Goal: Complete application form

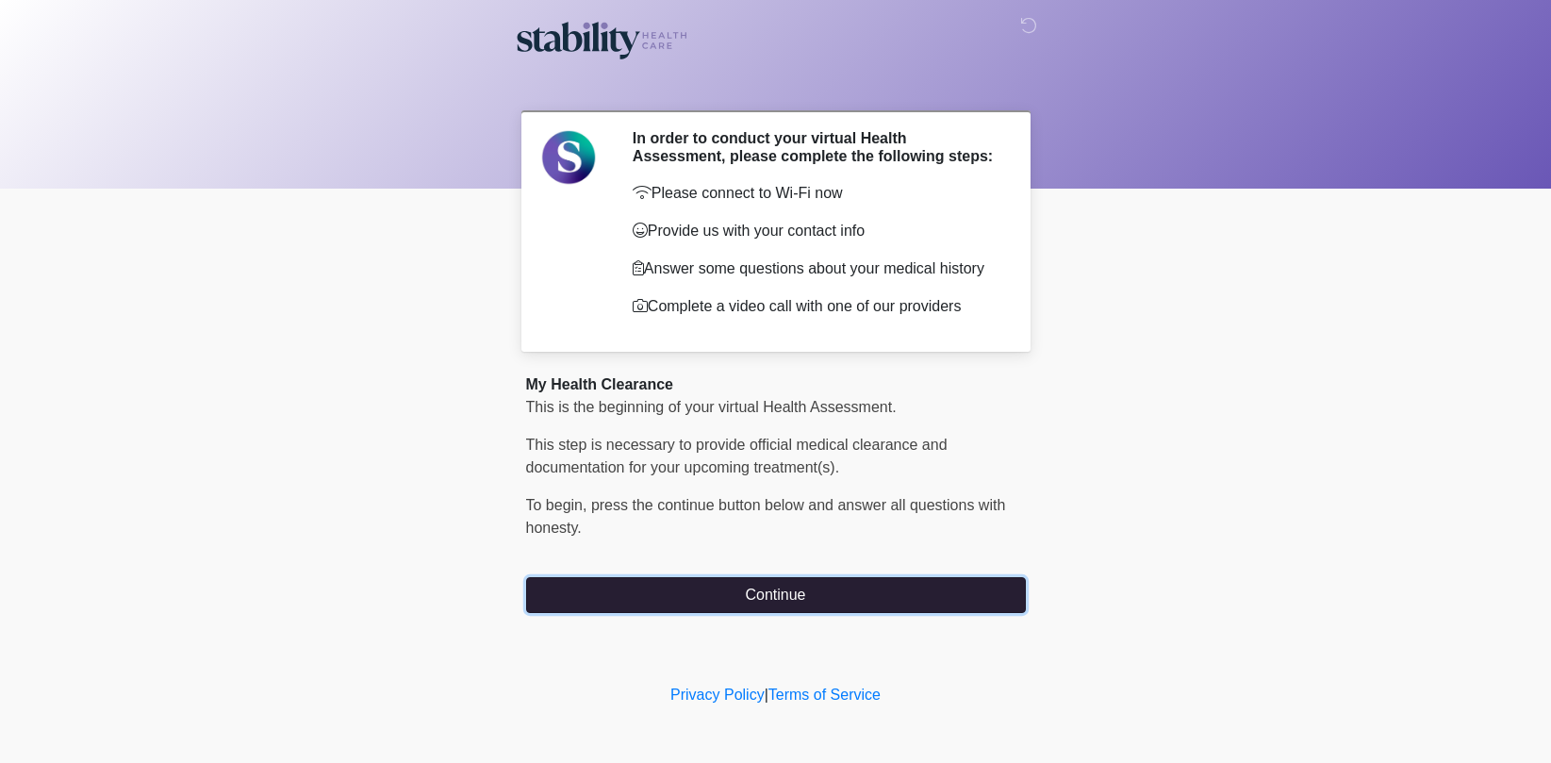
click at [712, 599] on button "Continue" at bounding box center [776, 595] width 500 height 36
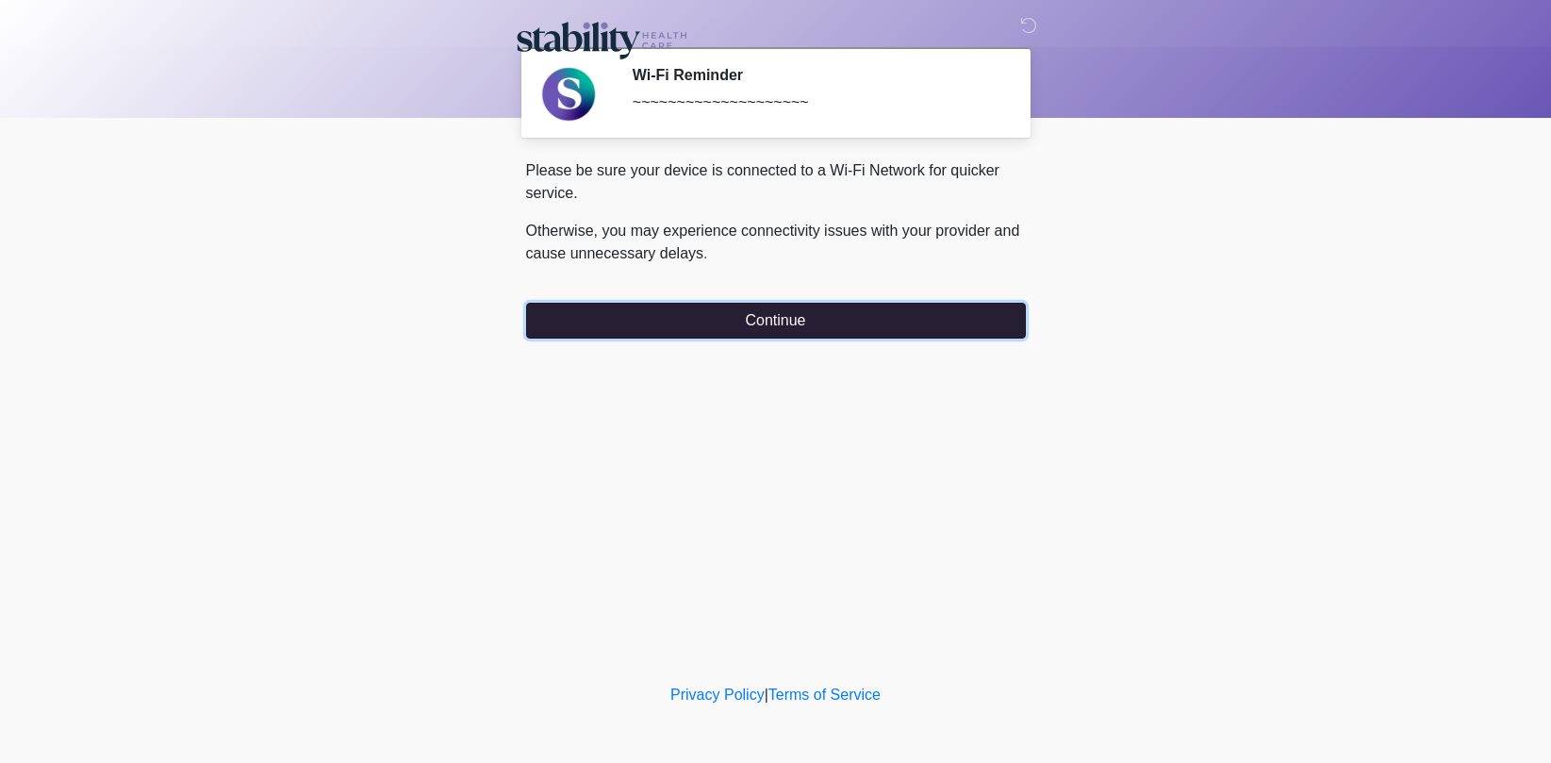
click at [822, 315] on button "Continue" at bounding box center [776, 321] width 500 height 36
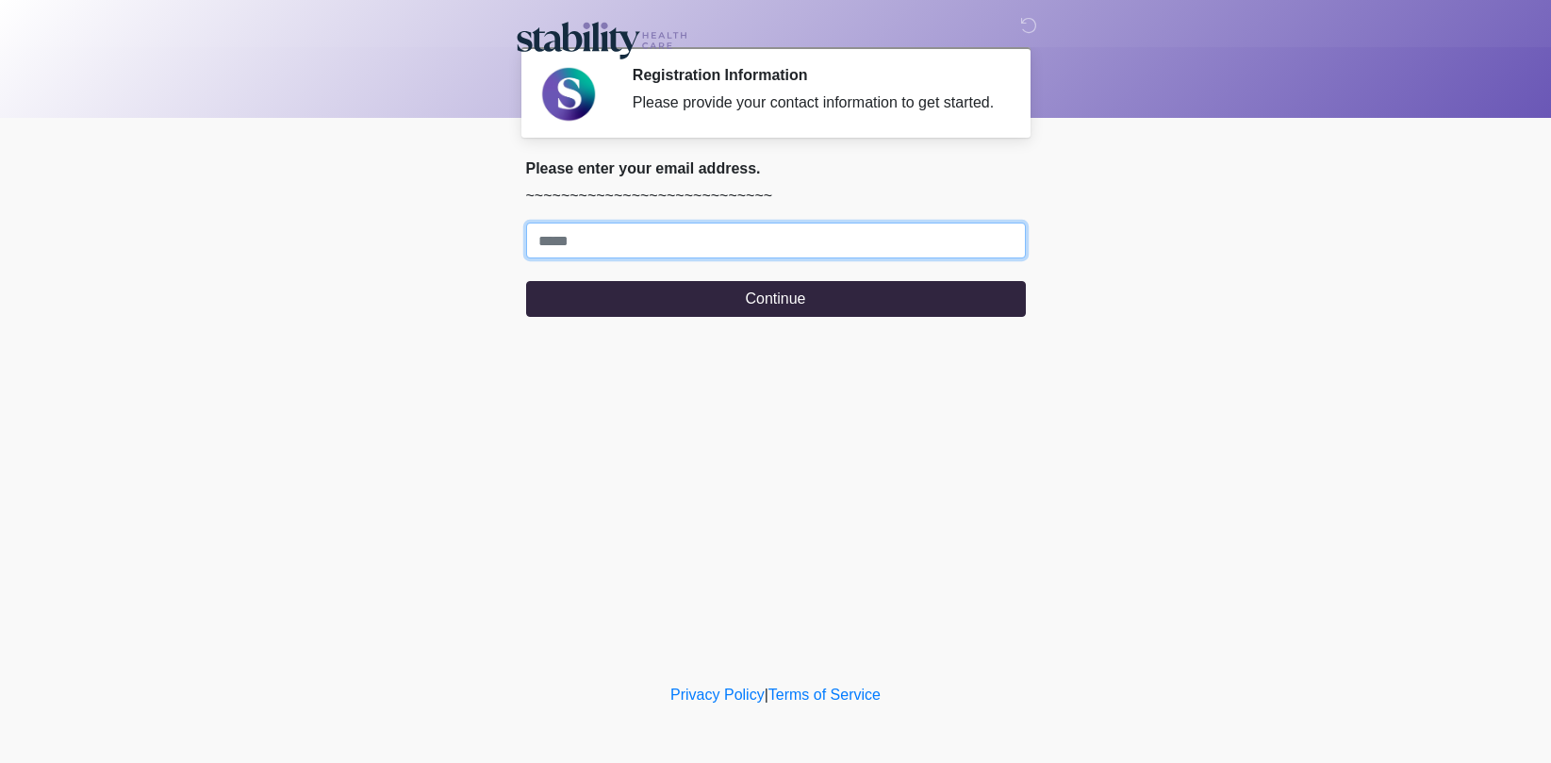
click at [796, 246] on input "Where should we email your response?" at bounding box center [776, 240] width 500 height 36
type input "**********"
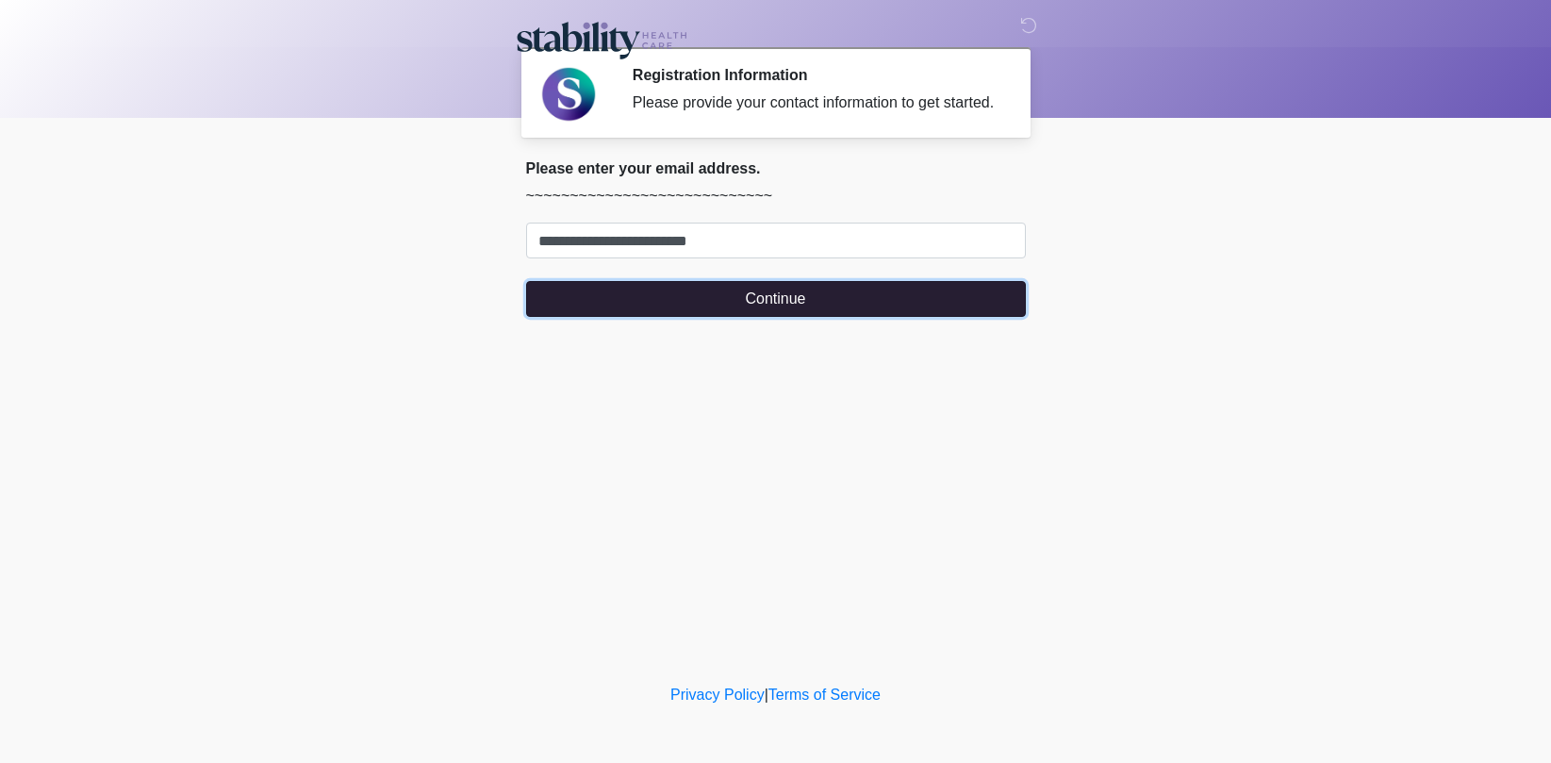
click at [750, 312] on button "Continue" at bounding box center [776, 299] width 500 height 36
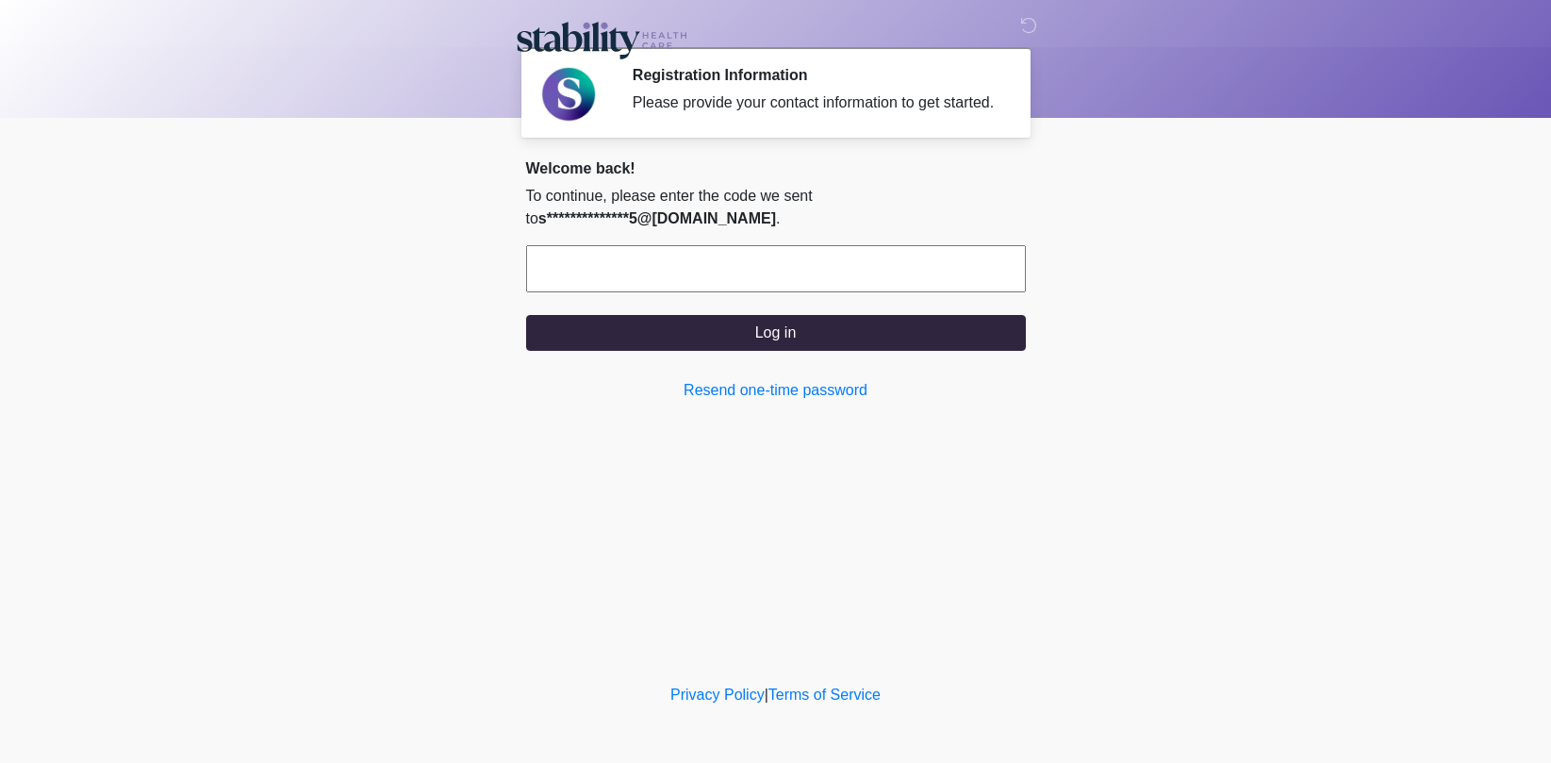
click at [730, 281] on input "text" at bounding box center [776, 268] width 500 height 47
type input "******"
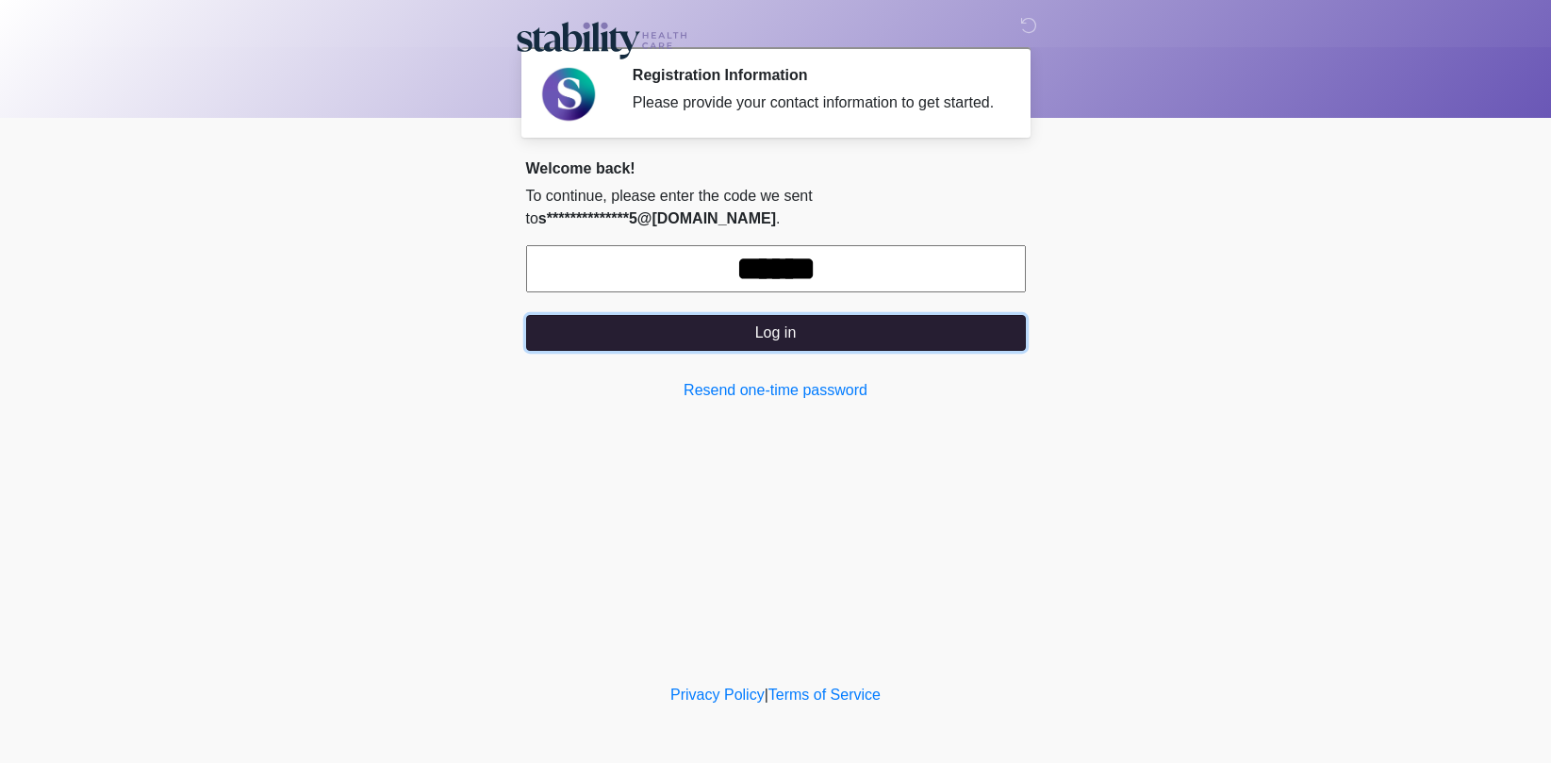
click at [785, 351] on button "Log in" at bounding box center [776, 333] width 500 height 36
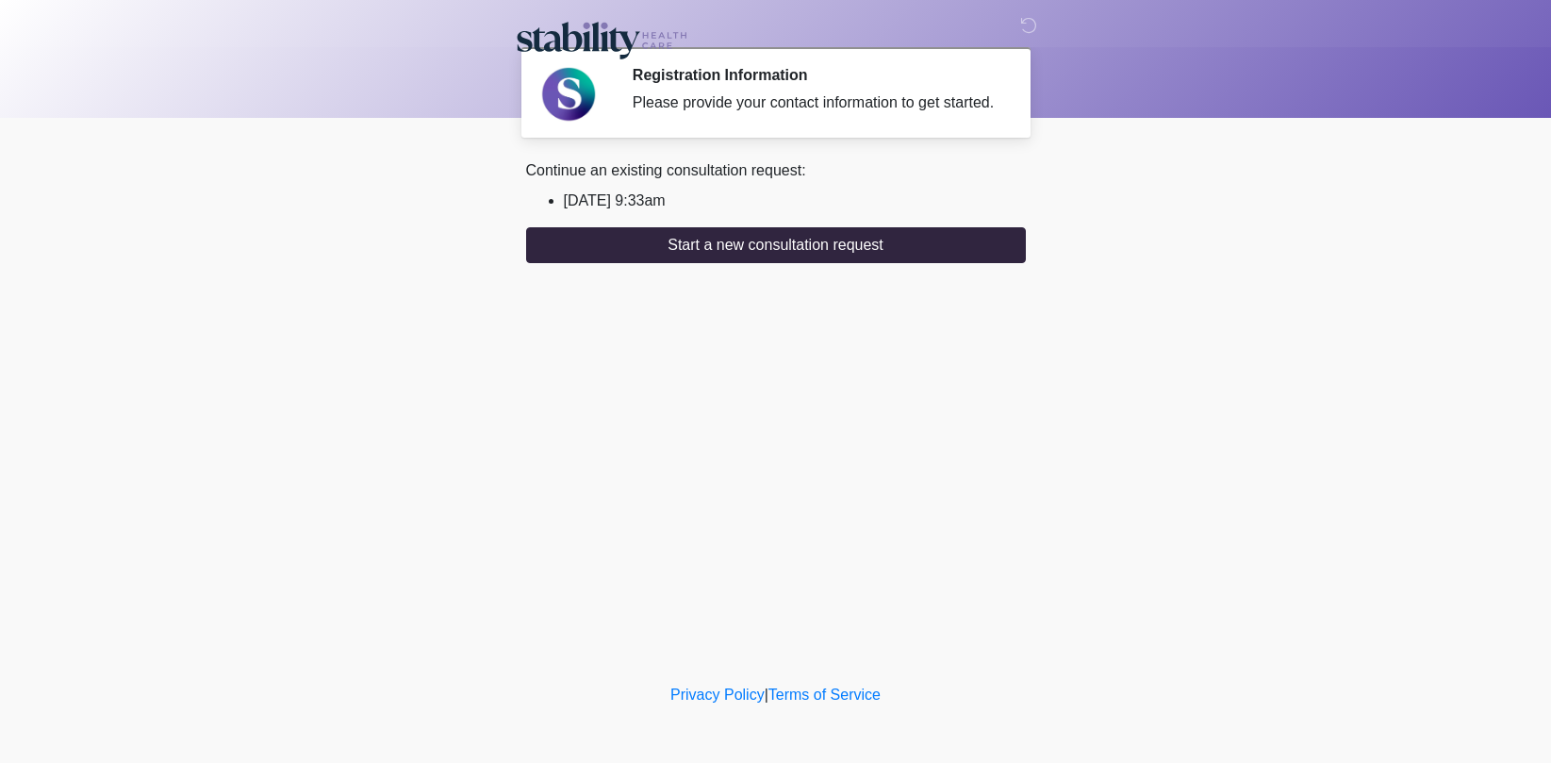
click at [627, 212] on li "2025/08/25 9:33am" at bounding box center [795, 200] width 462 height 23
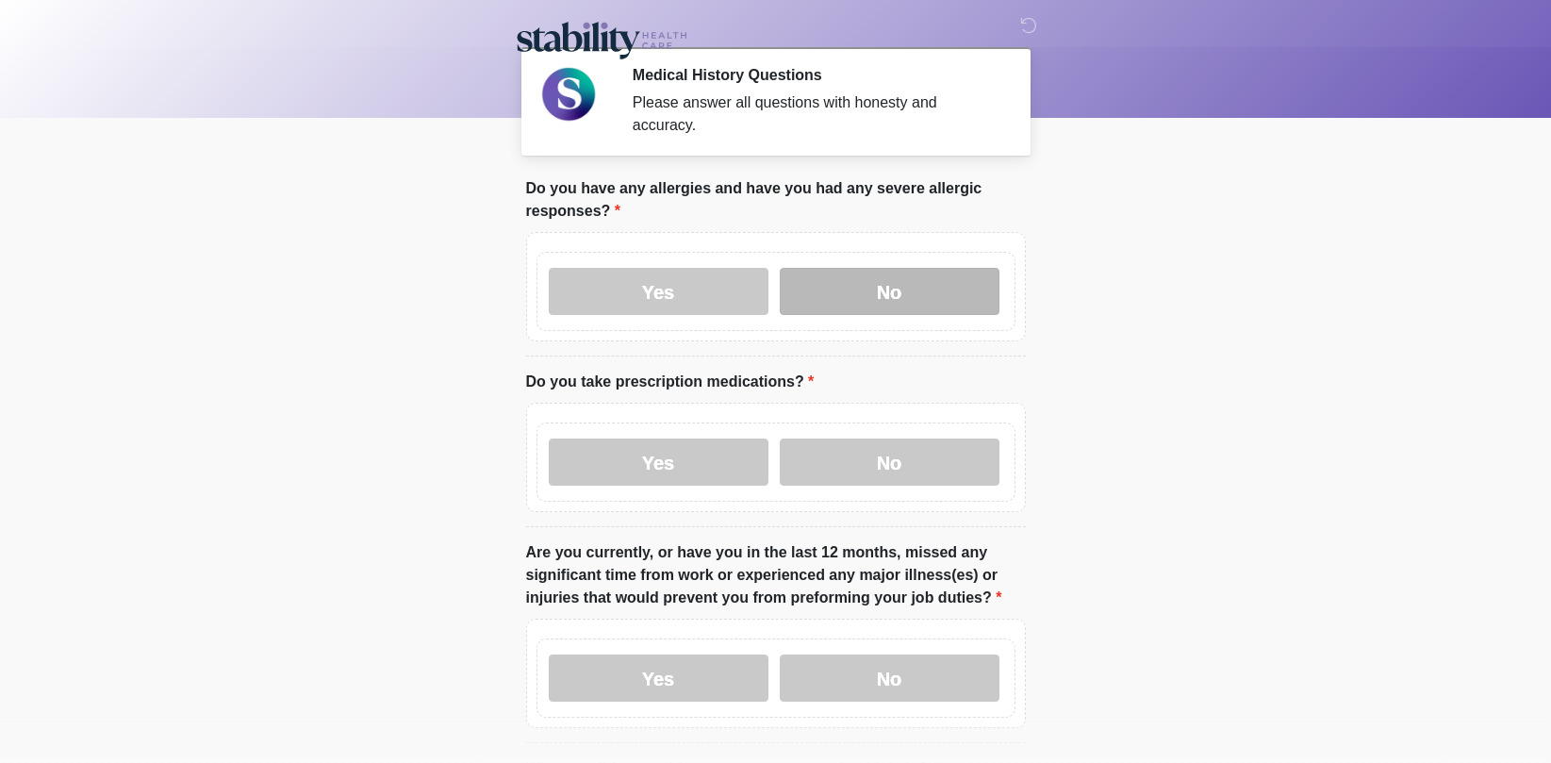
click at [872, 282] on label "No" at bounding box center [890, 291] width 220 height 47
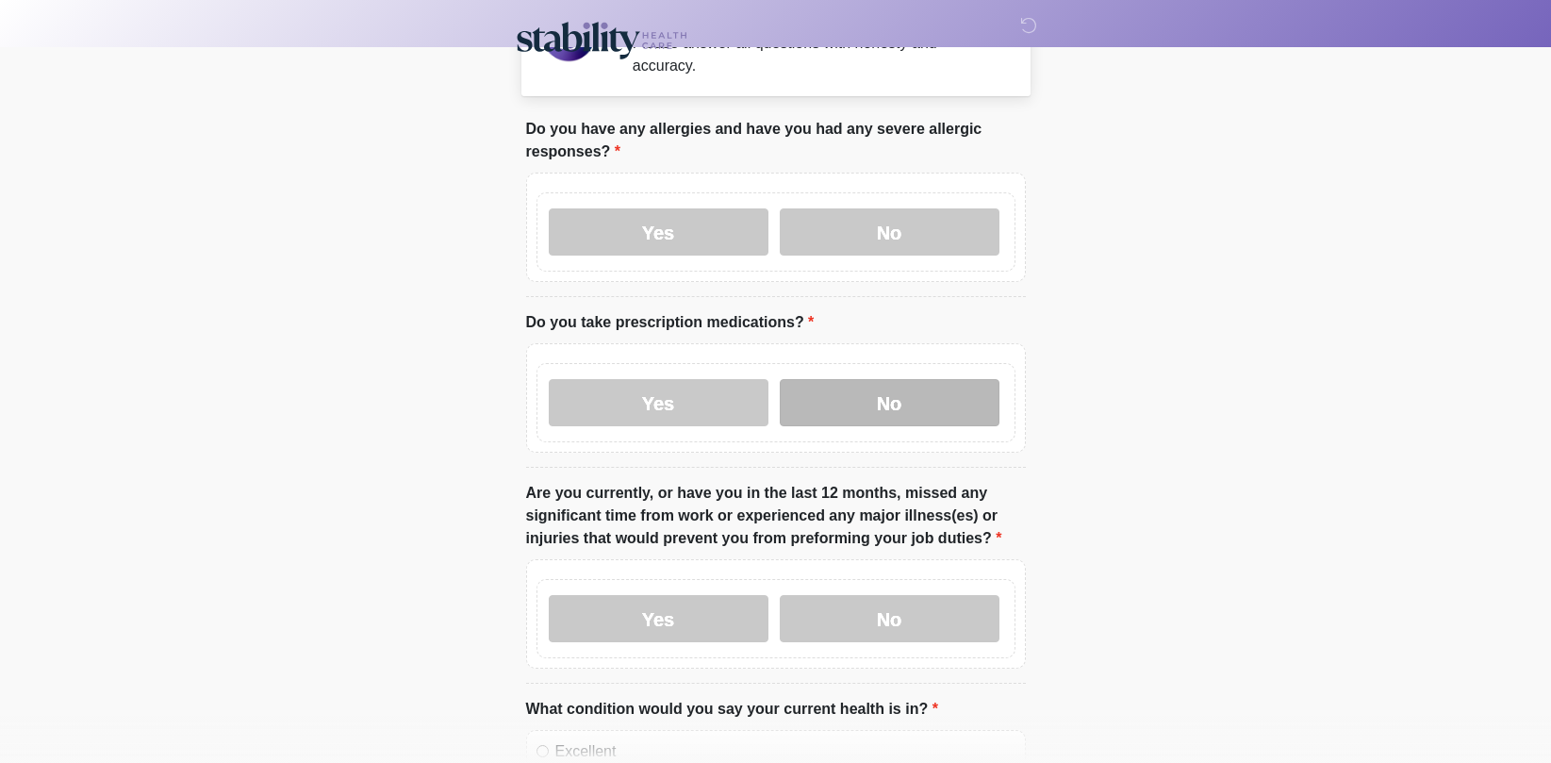
scroll to position [108, 0]
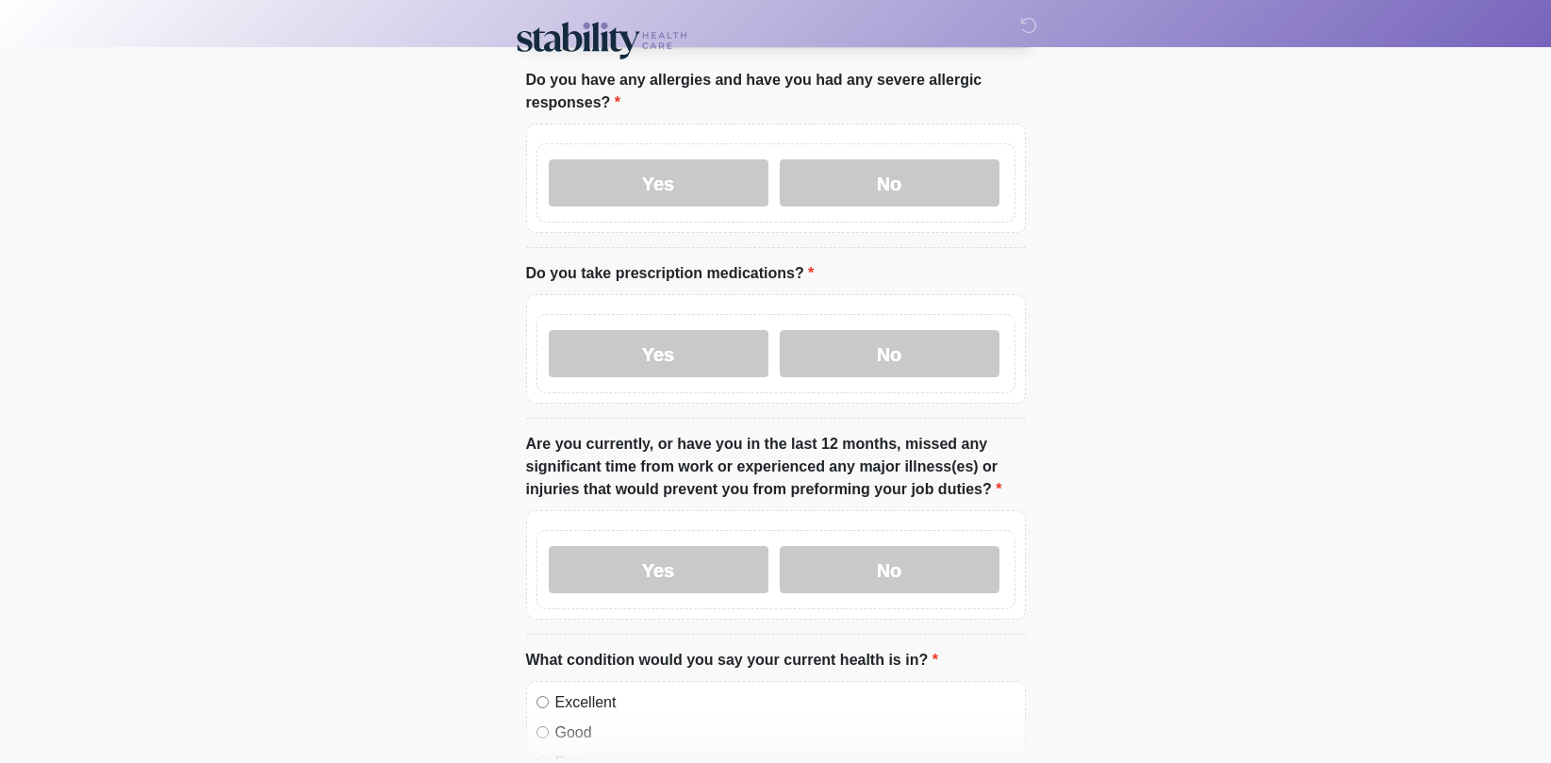
click at [674, 327] on div "Yes No" at bounding box center [775, 353] width 479 height 79
click at [674, 347] on label "Yes" at bounding box center [659, 353] width 220 height 47
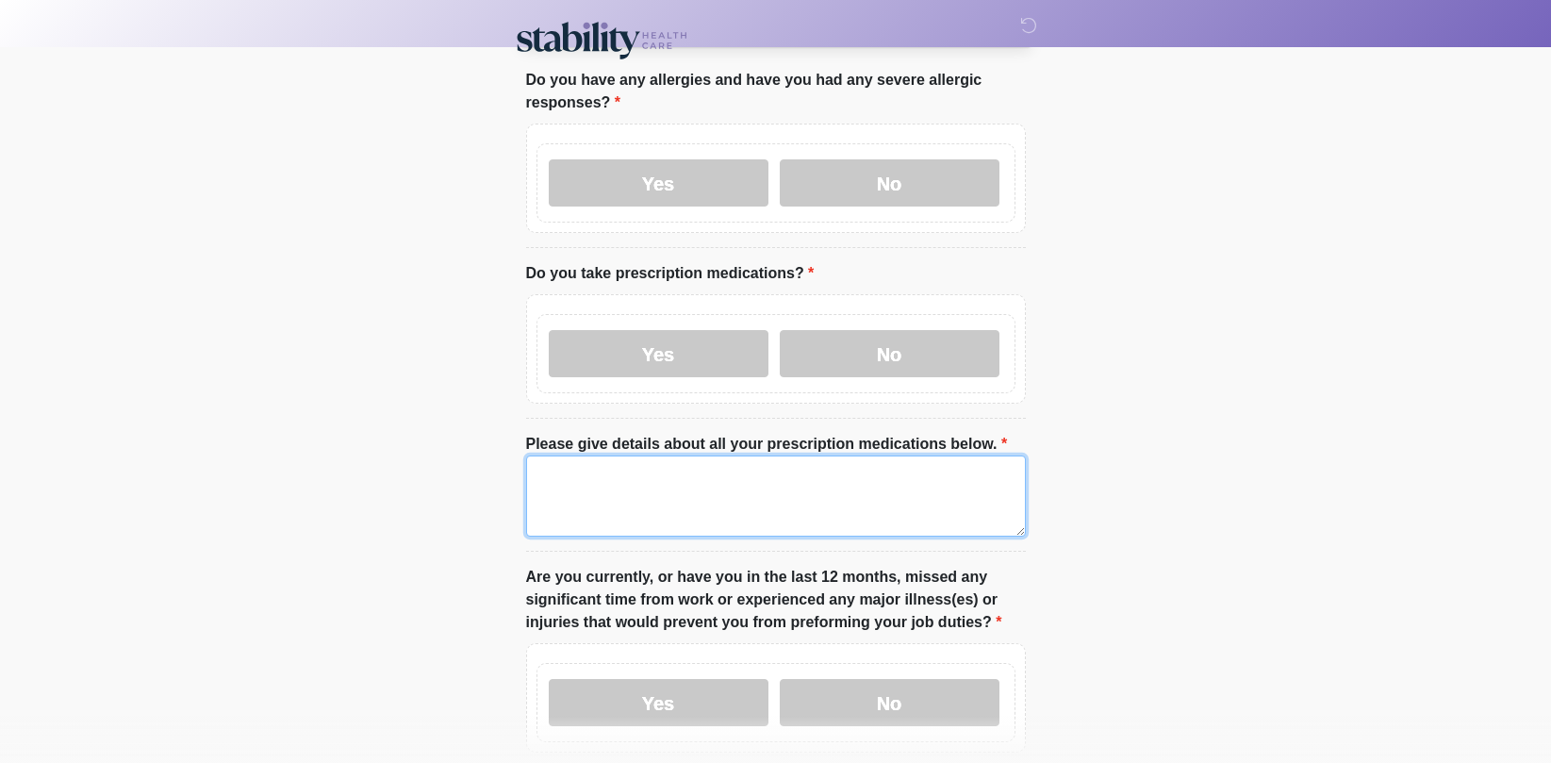
click at [659, 480] on textarea "Please give details about all your prescription medications below." at bounding box center [776, 495] width 500 height 81
type textarea "*"
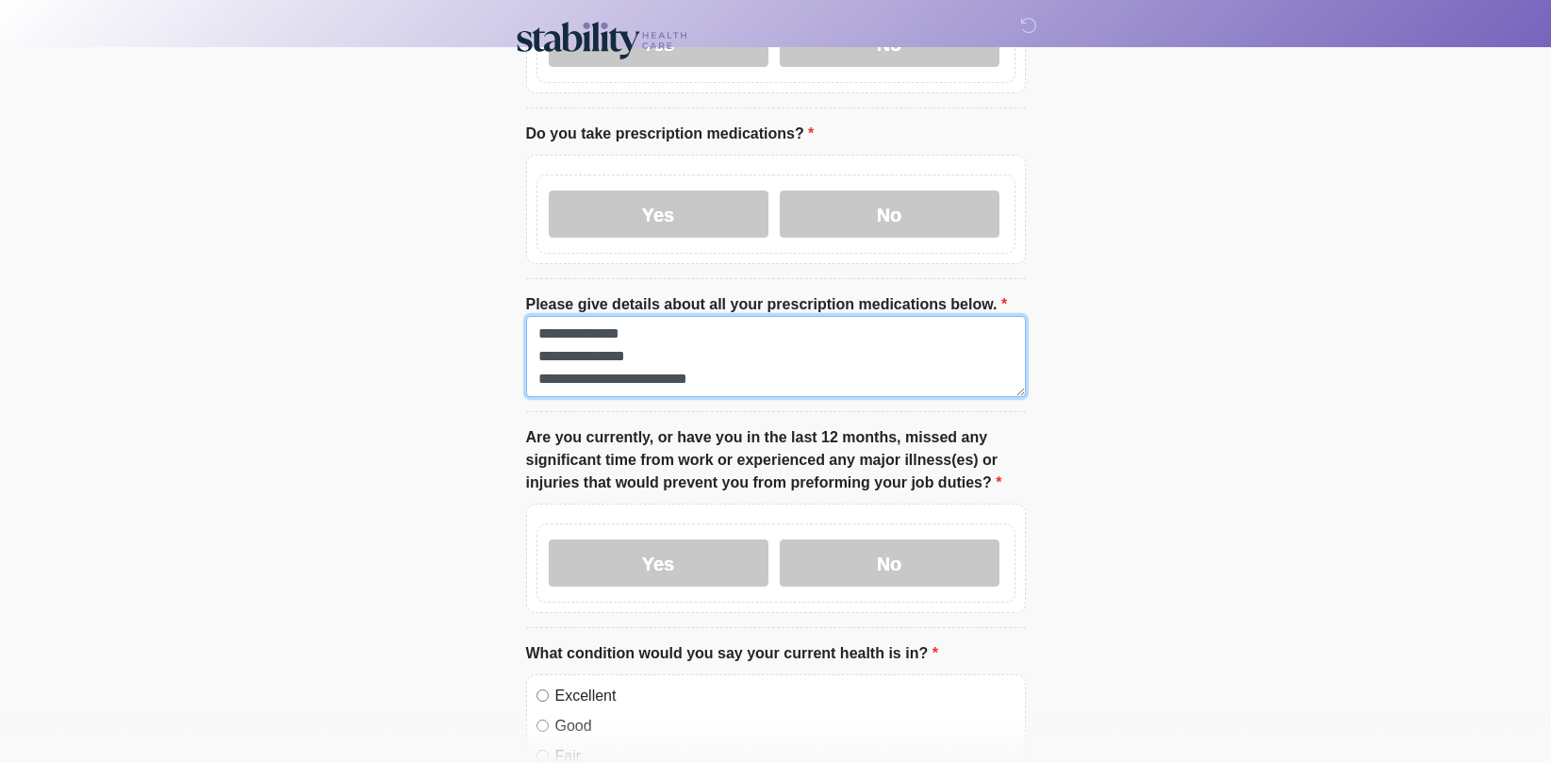
scroll to position [249, 0]
type textarea "**********"
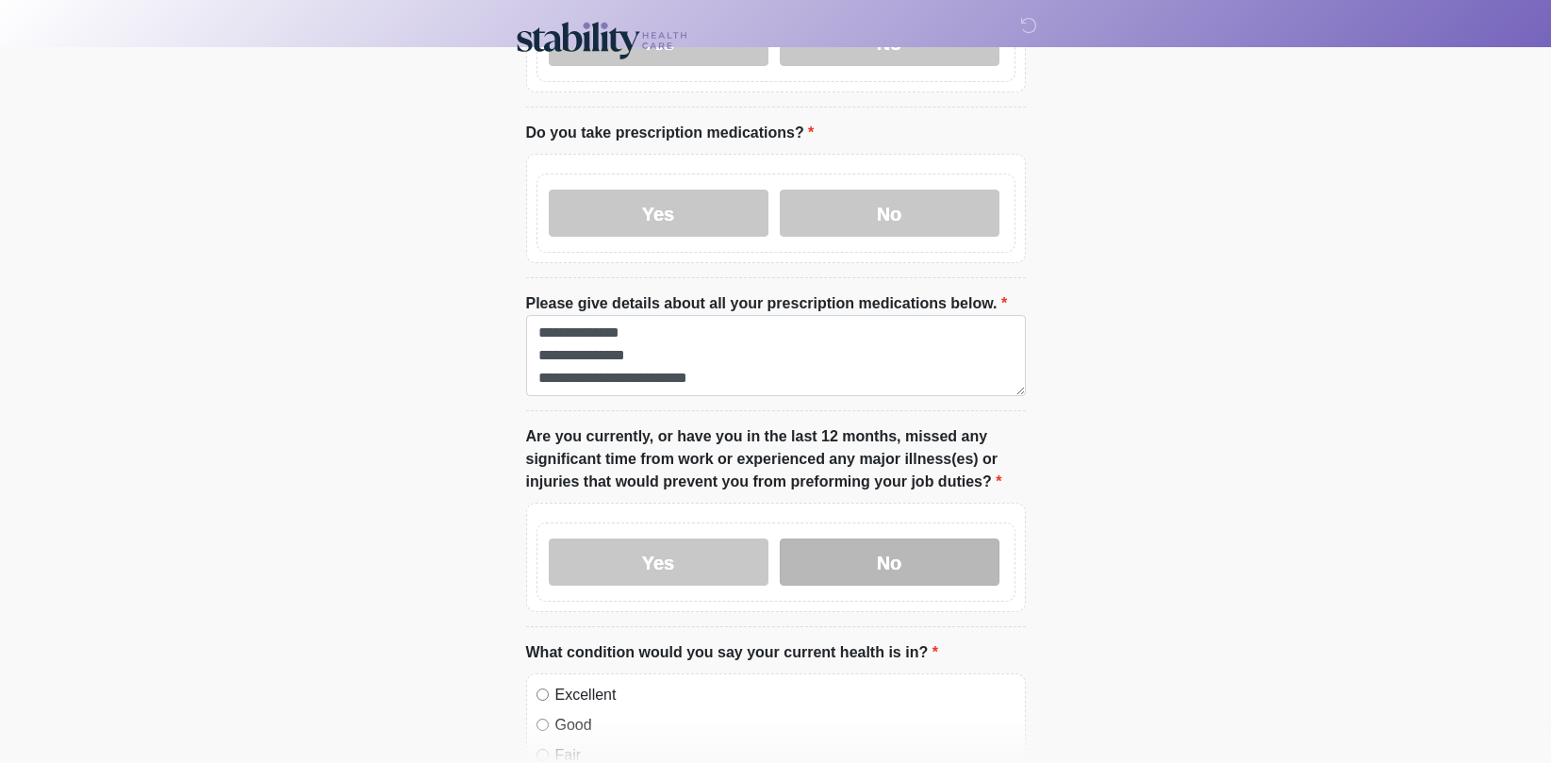
click at [921, 542] on label "No" at bounding box center [890, 561] width 220 height 47
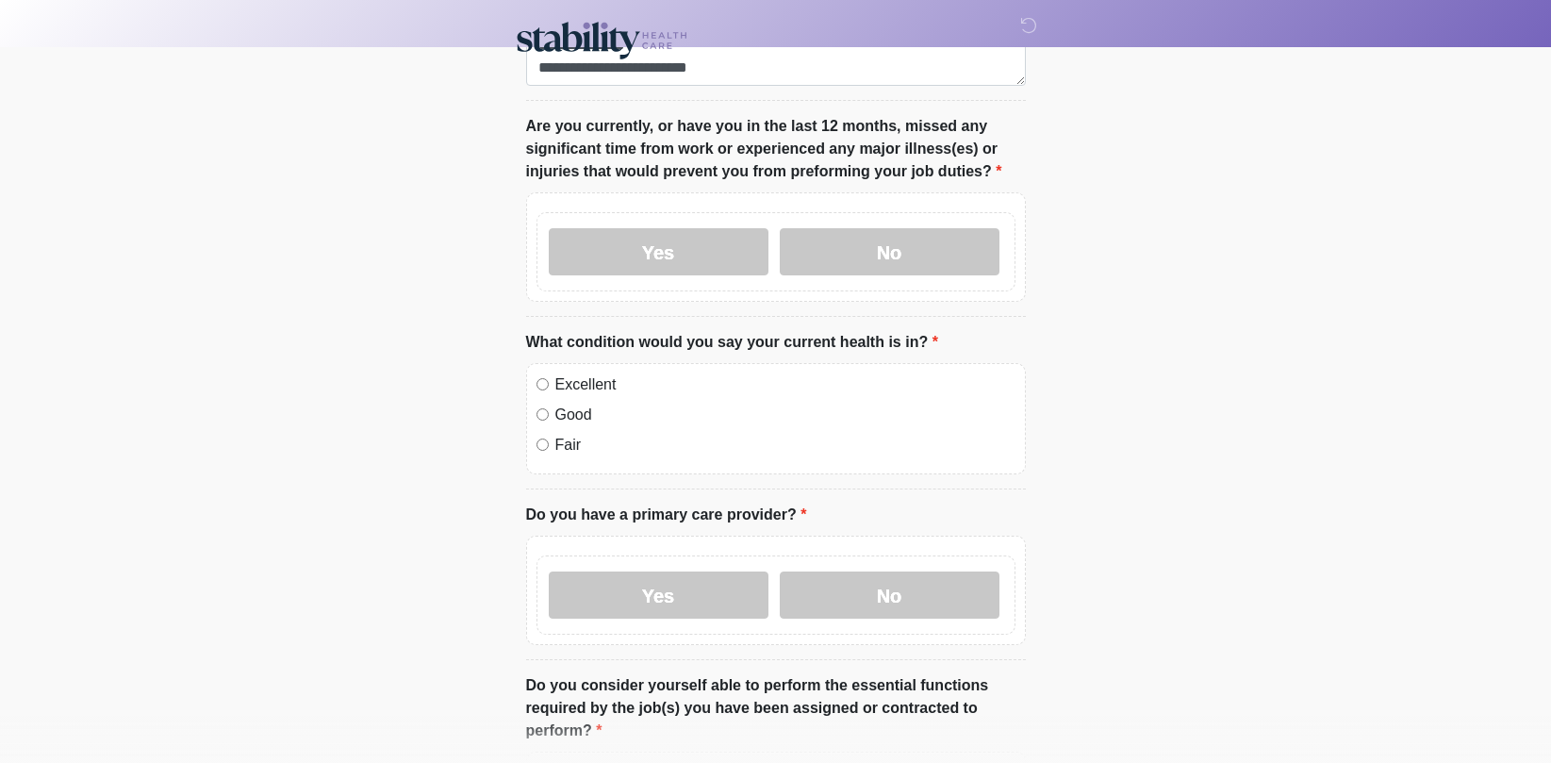
scroll to position [571, 0]
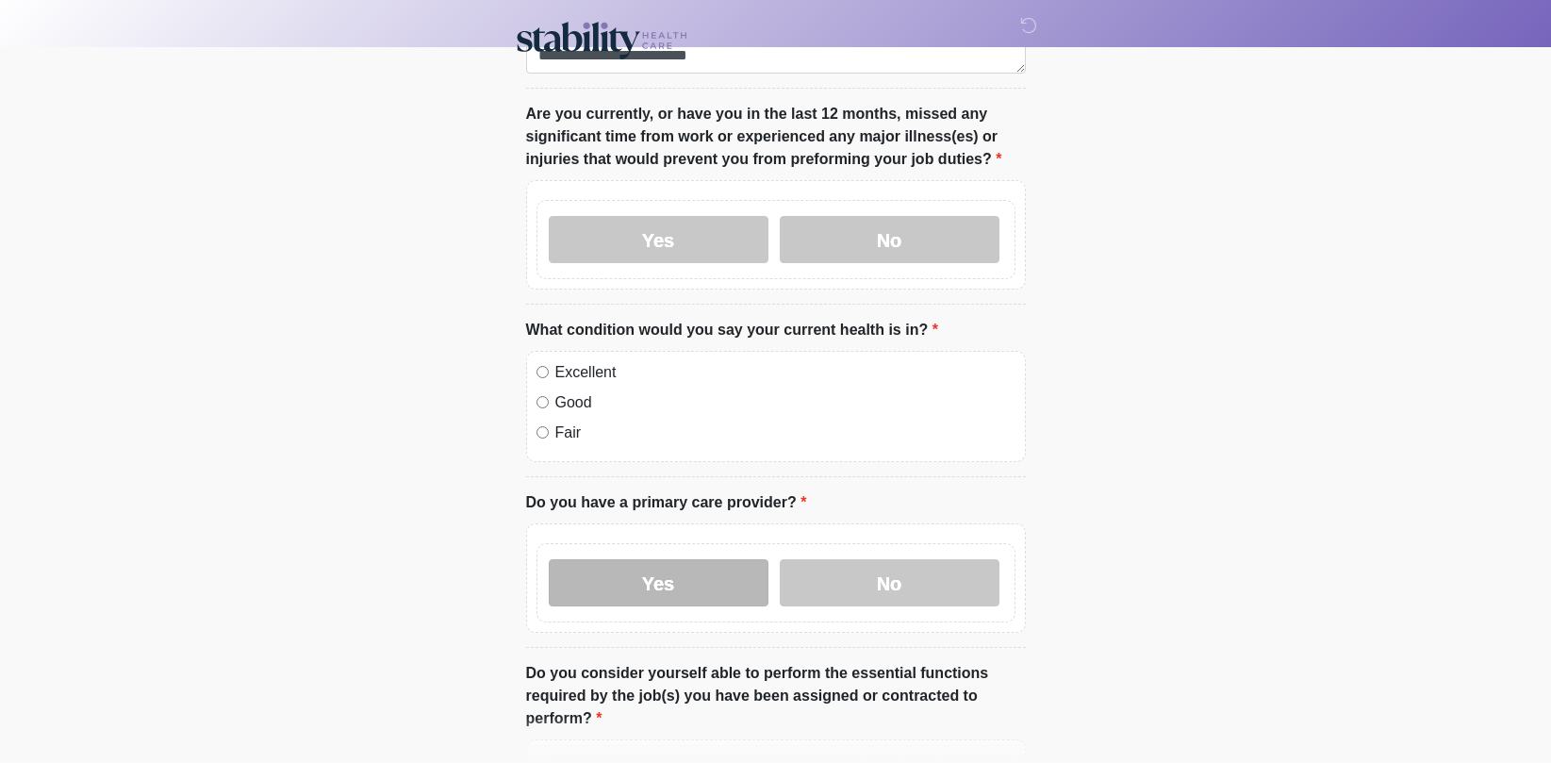
click at [591, 580] on label "Yes" at bounding box center [659, 582] width 220 height 47
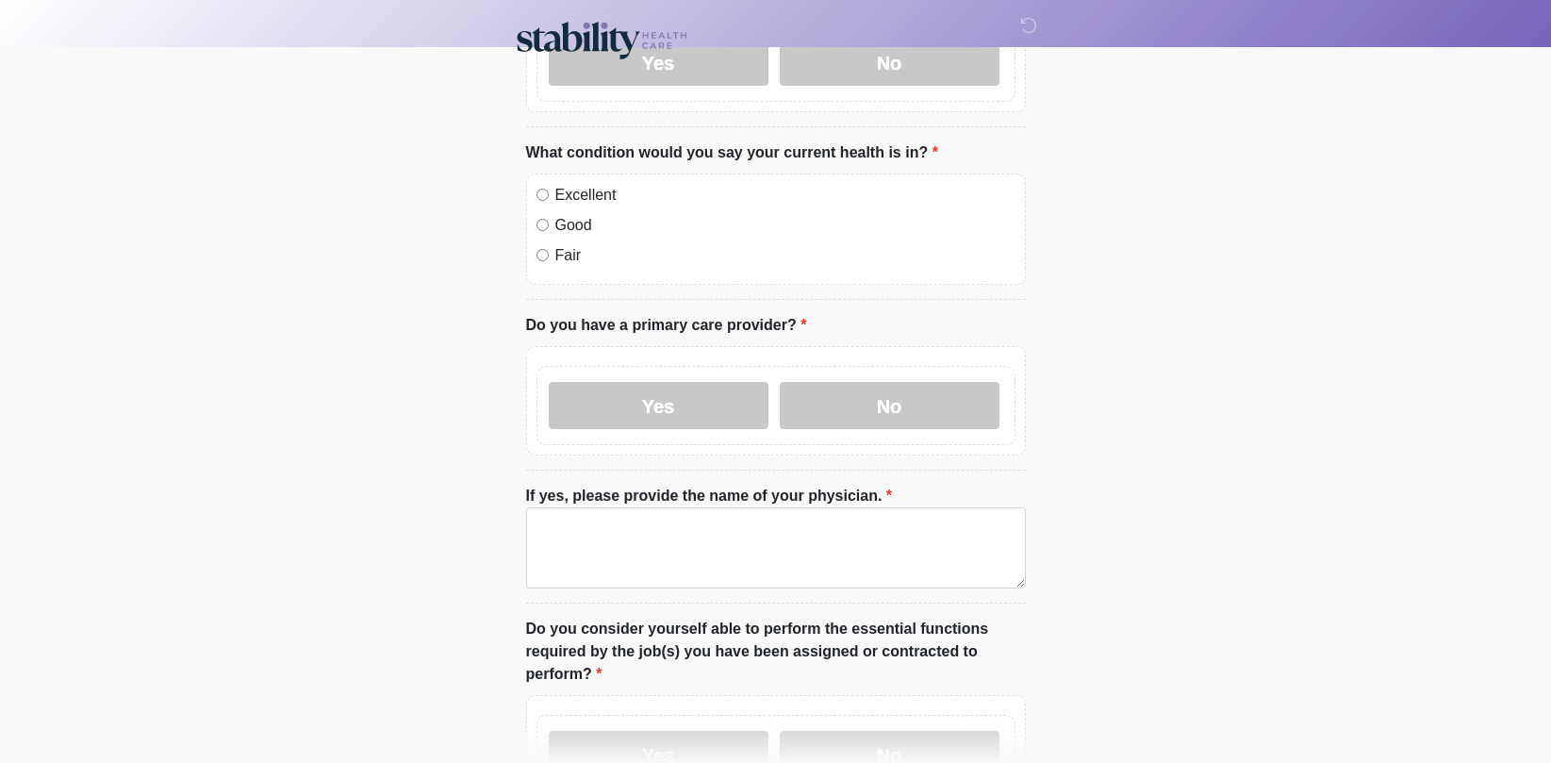
scroll to position [777, 0]
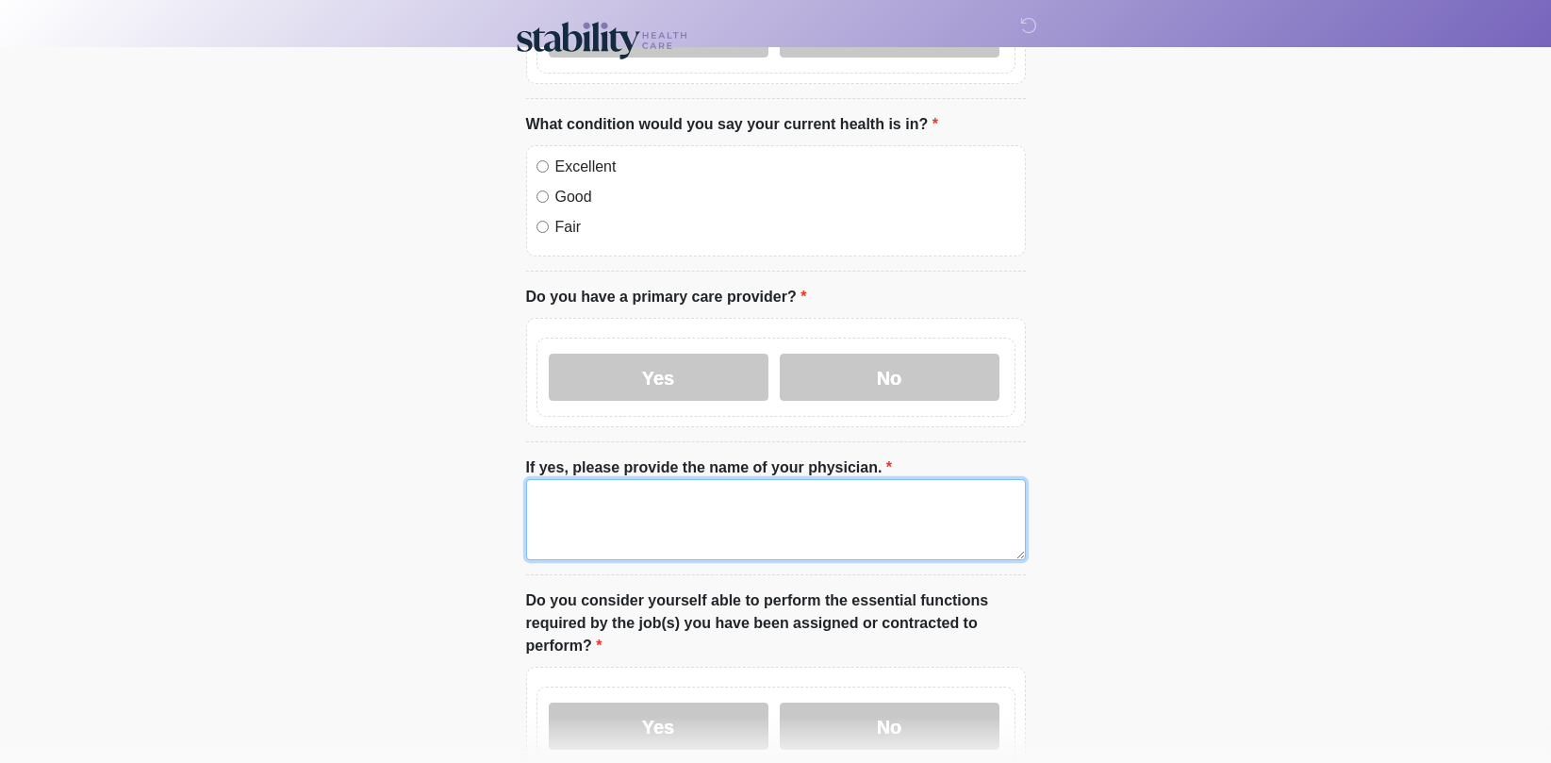
click at [719, 530] on textarea "If yes, please provide the name of your physician." at bounding box center [776, 519] width 500 height 81
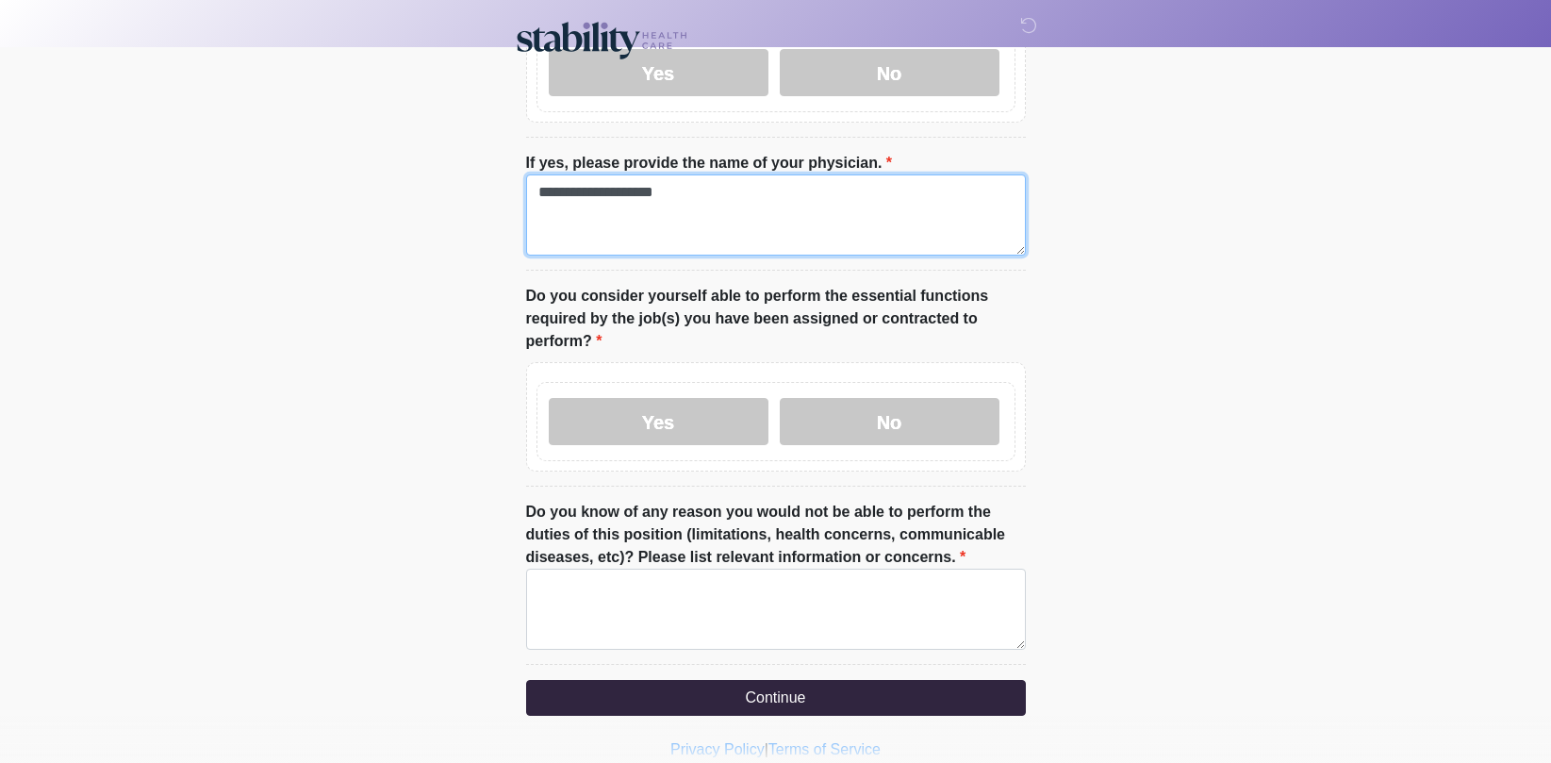
scroll to position [1084, 0]
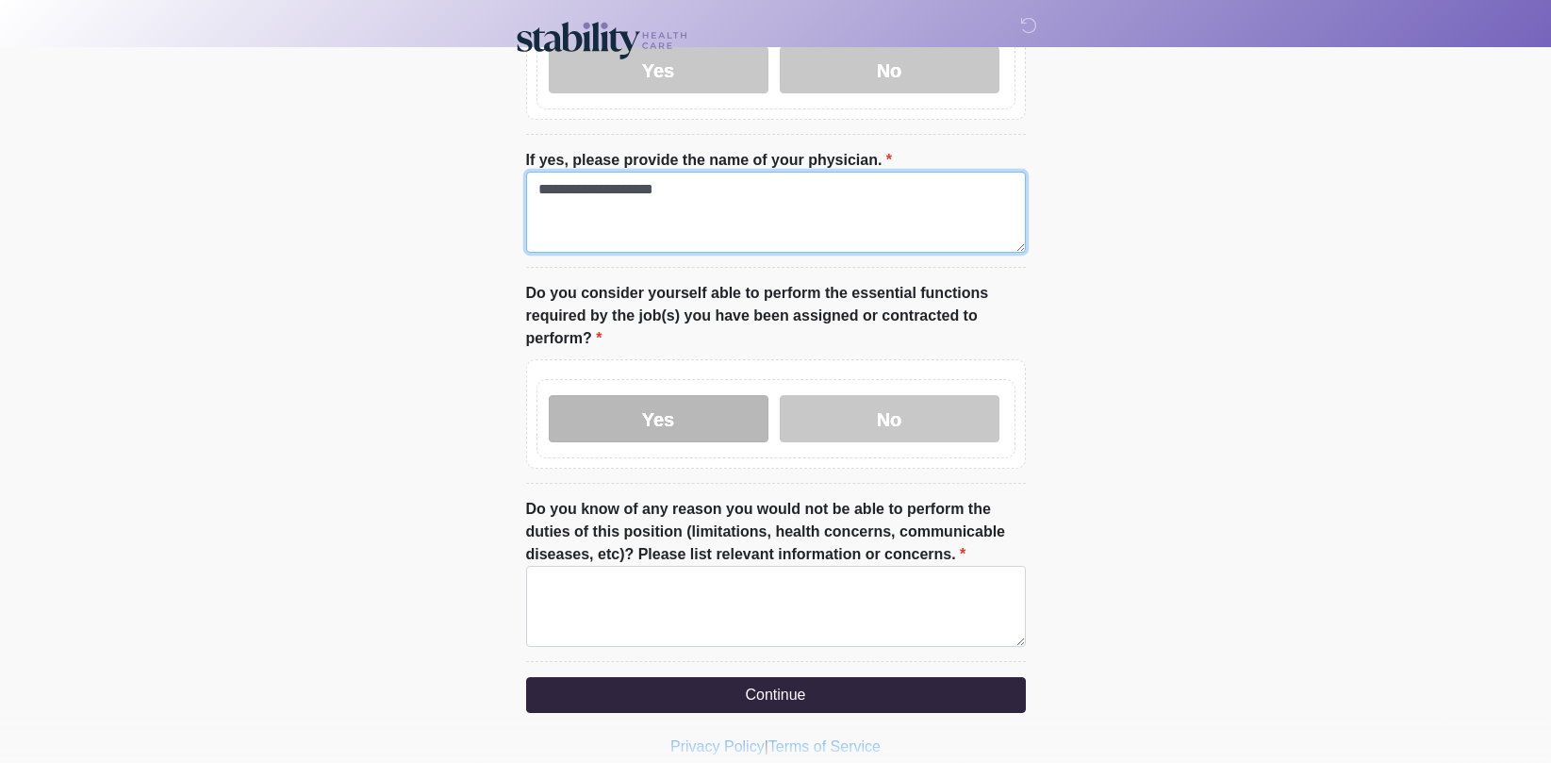
type textarea "**********"
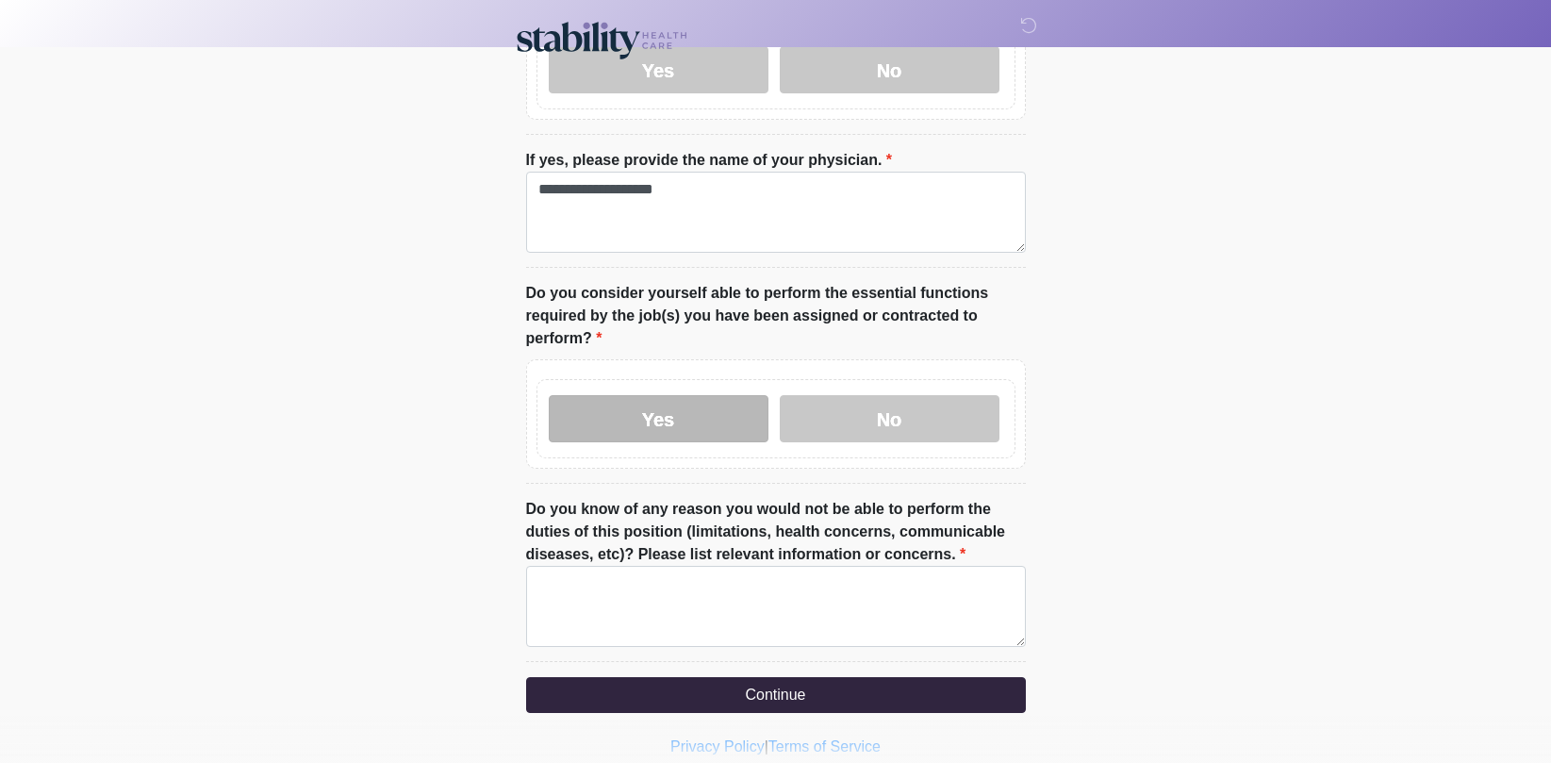
click at [710, 435] on label "Yes" at bounding box center [659, 418] width 220 height 47
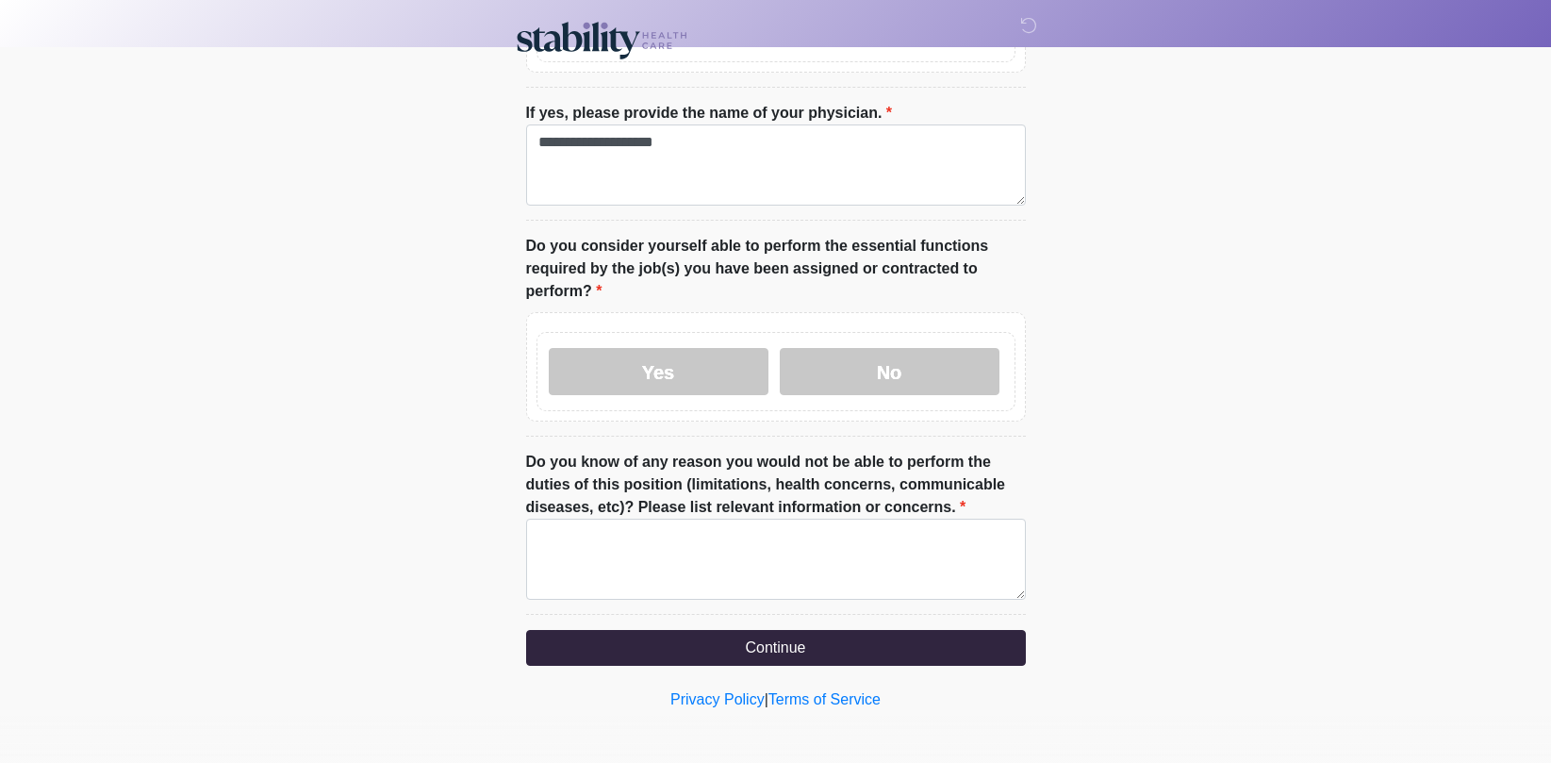
scroll to position [1131, 0]
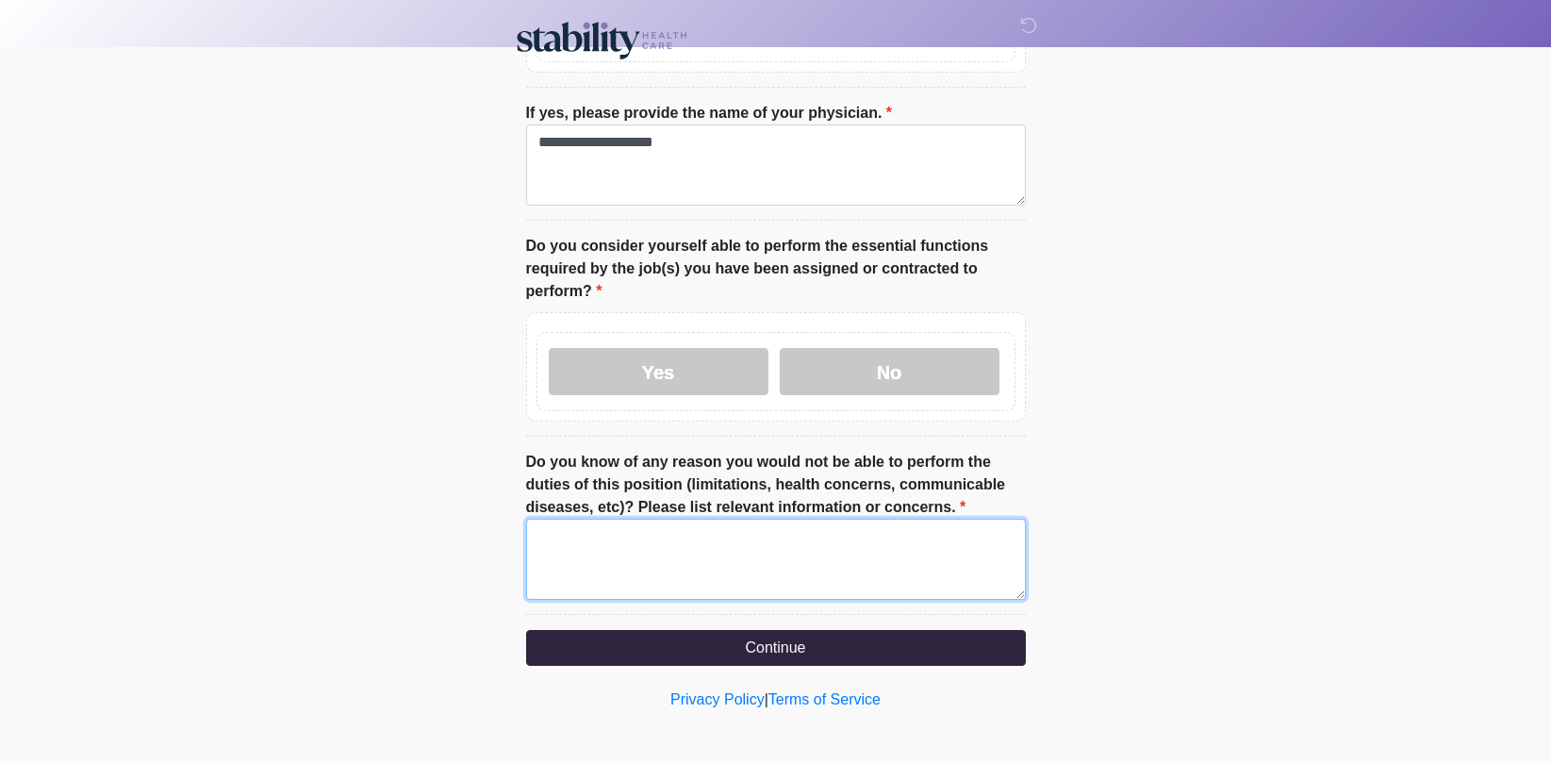
click at [716, 567] on textarea "Do you know of any reason you would not be able to perform the duties of this p…" at bounding box center [776, 558] width 500 height 81
type textarea "**"
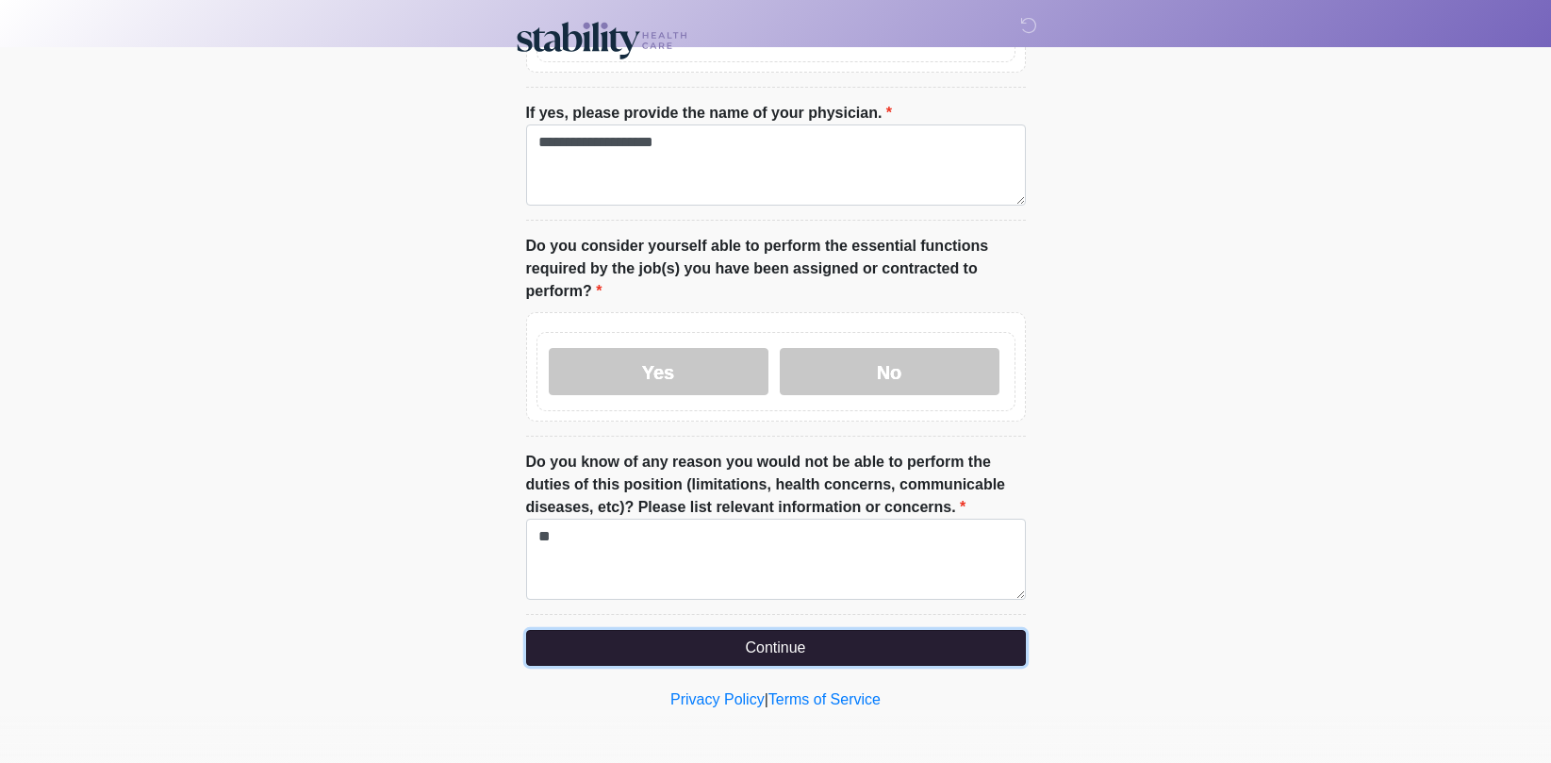
click at [793, 643] on button "Continue" at bounding box center [776, 648] width 500 height 36
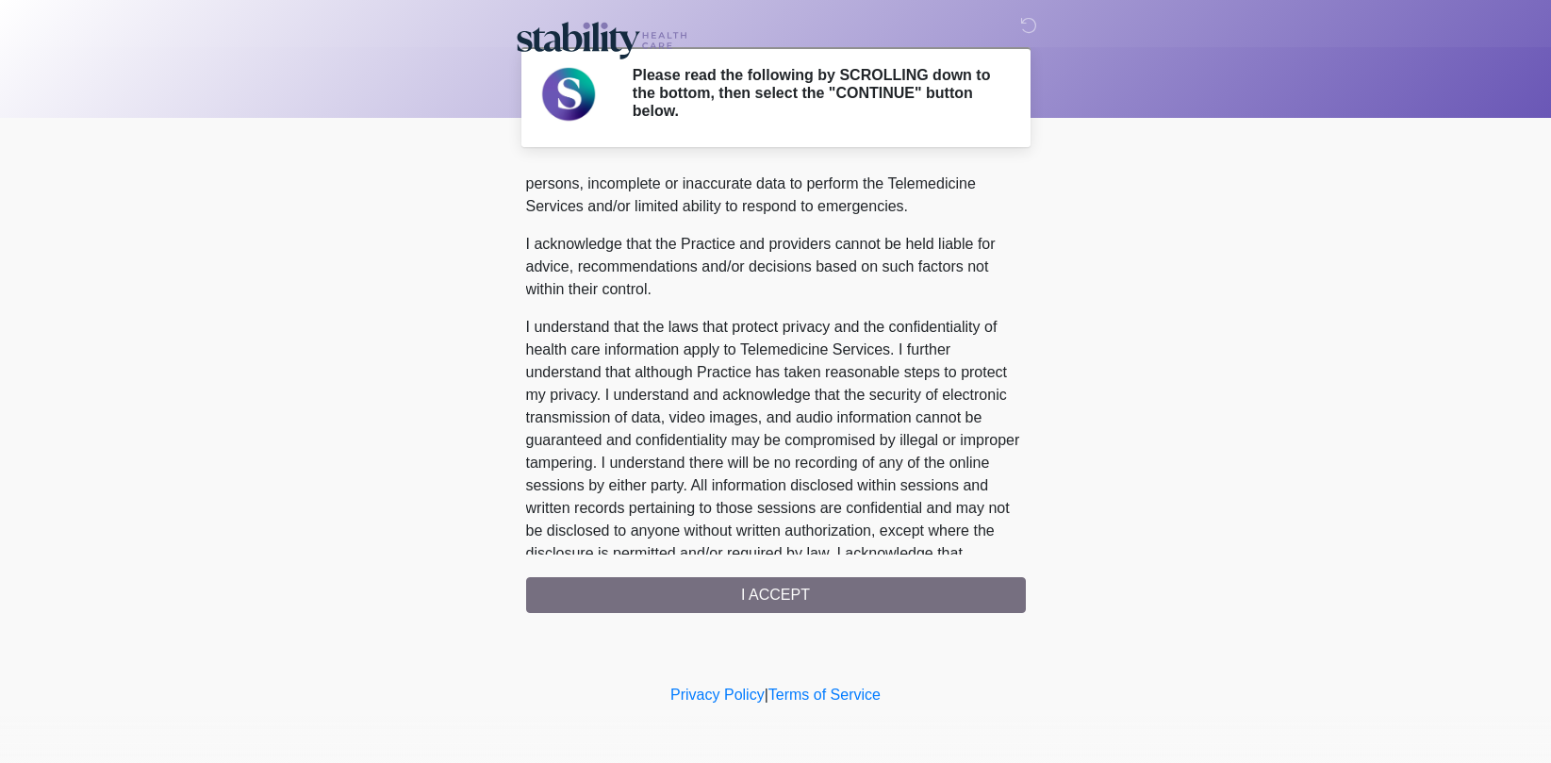
scroll to position [1040, 0]
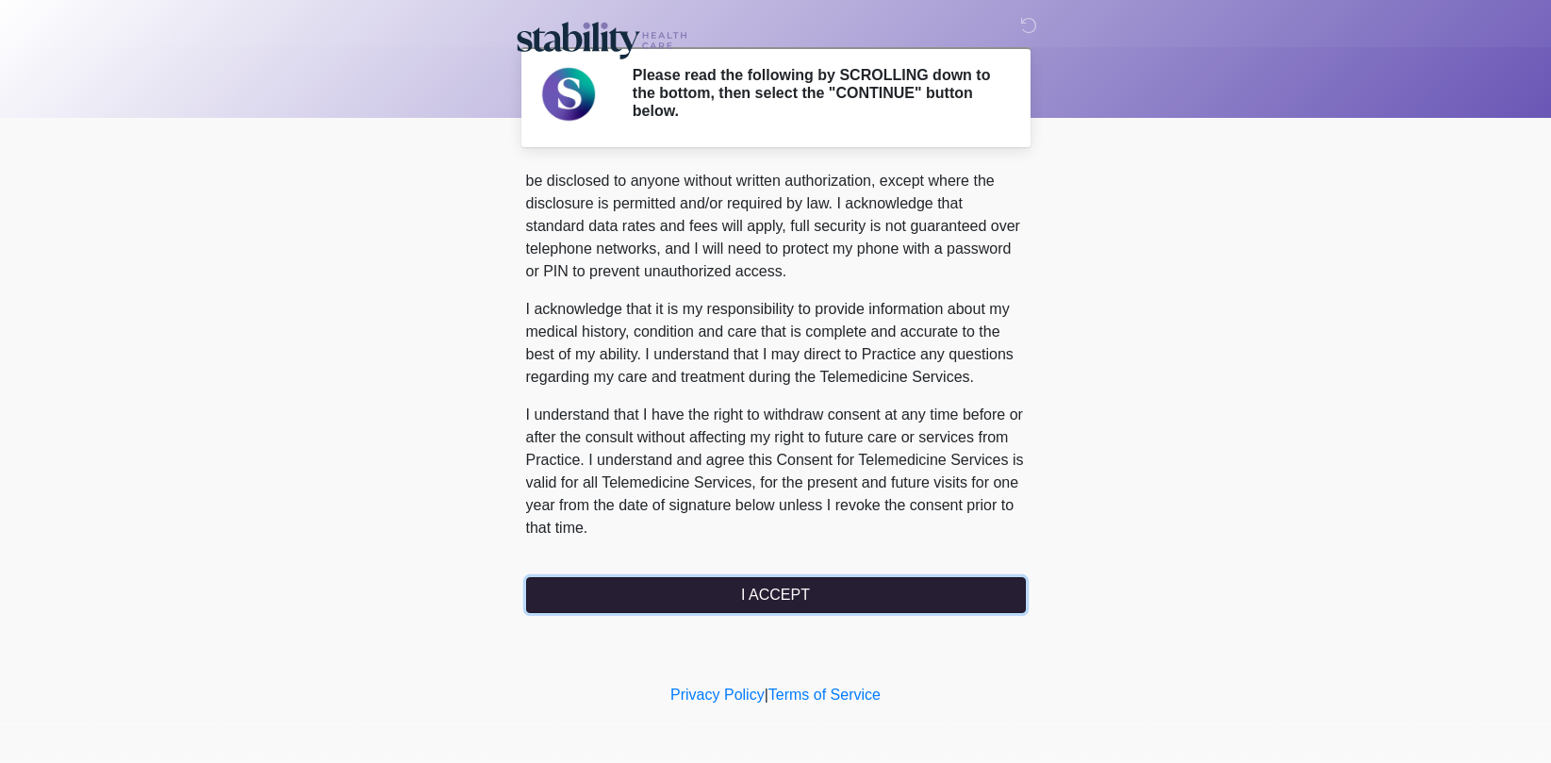
click at [798, 610] on button "I ACCEPT" at bounding box center [776, 595] width 500 height 36
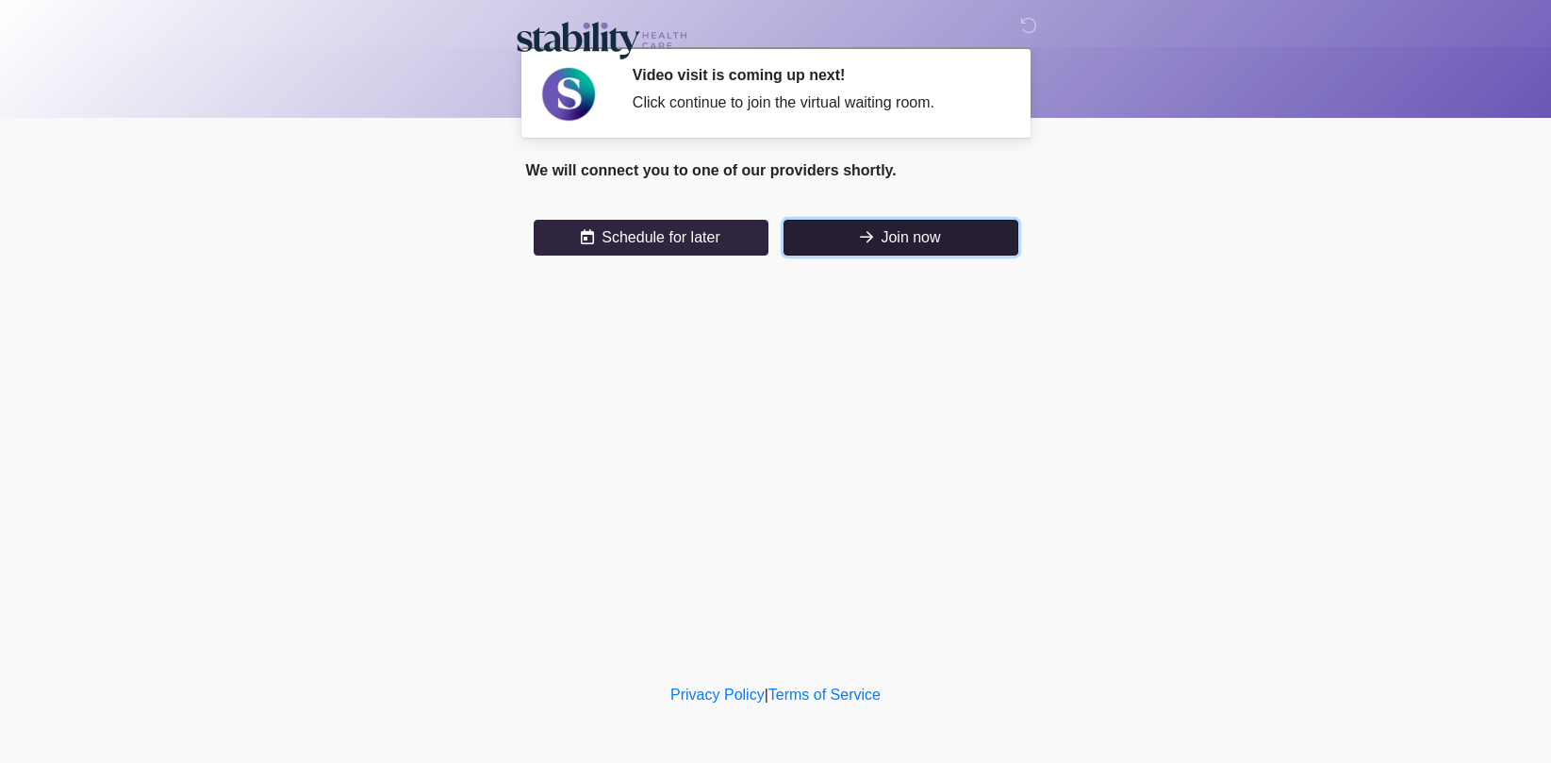
click at [844, 222] on button "Join now" at bounding box center [900, 238] width 235 height 36
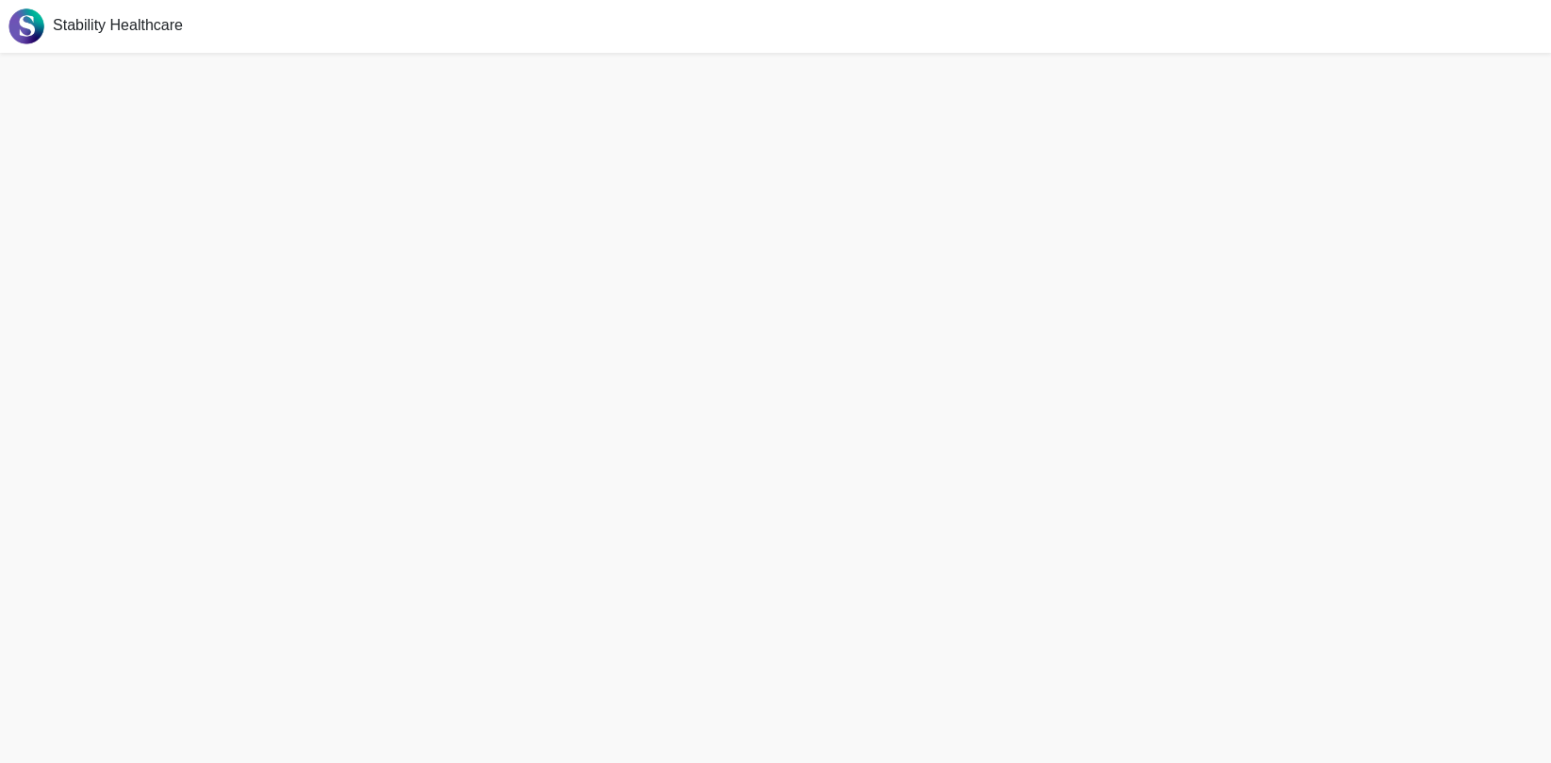
scroll to position [6, 0]
